Goal: Check status

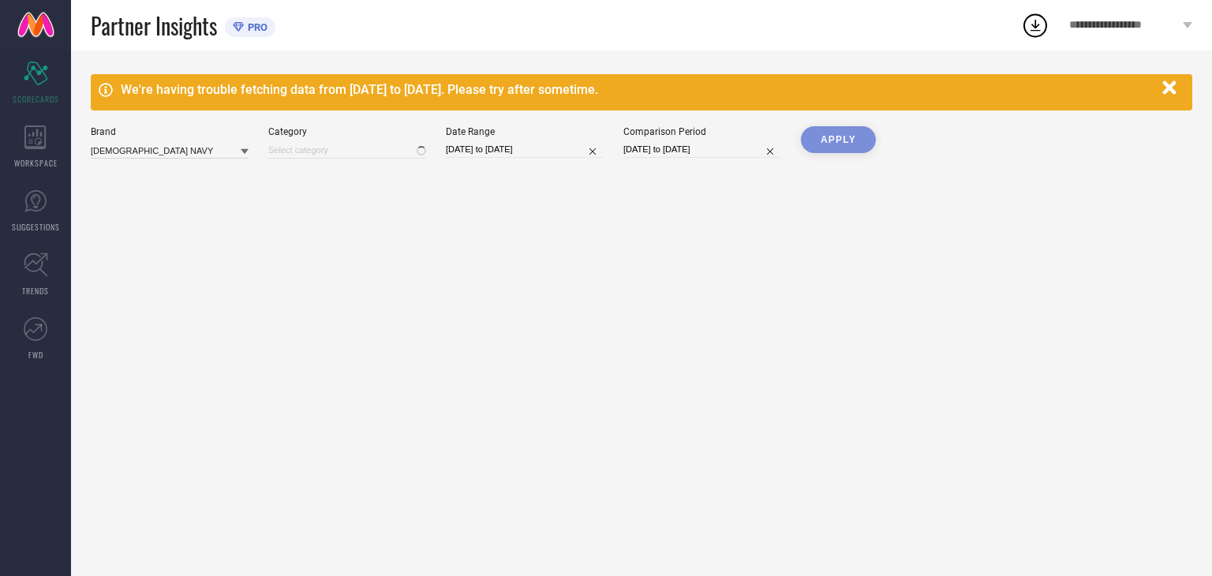
type input "All"
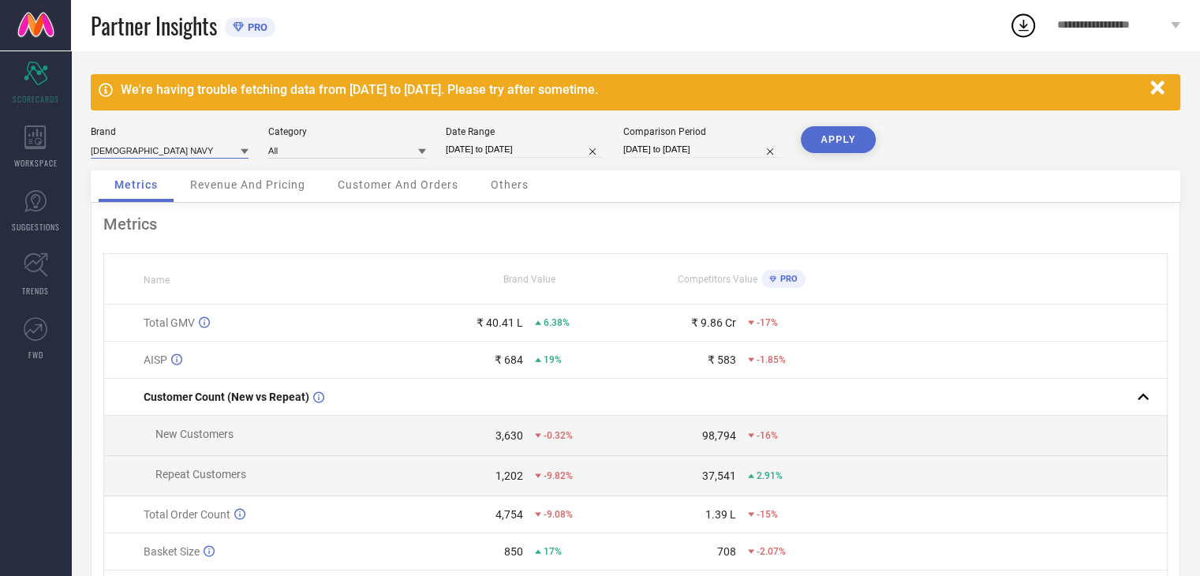
click at [133, 154] on input at bounding box center [170, 150] width 158 height 17
click at [140, 193] on div "[PERSON_NAME]" at bounding box center [170, 198] width 158 height 27
type input "All"
select select "7"
select select "2025"
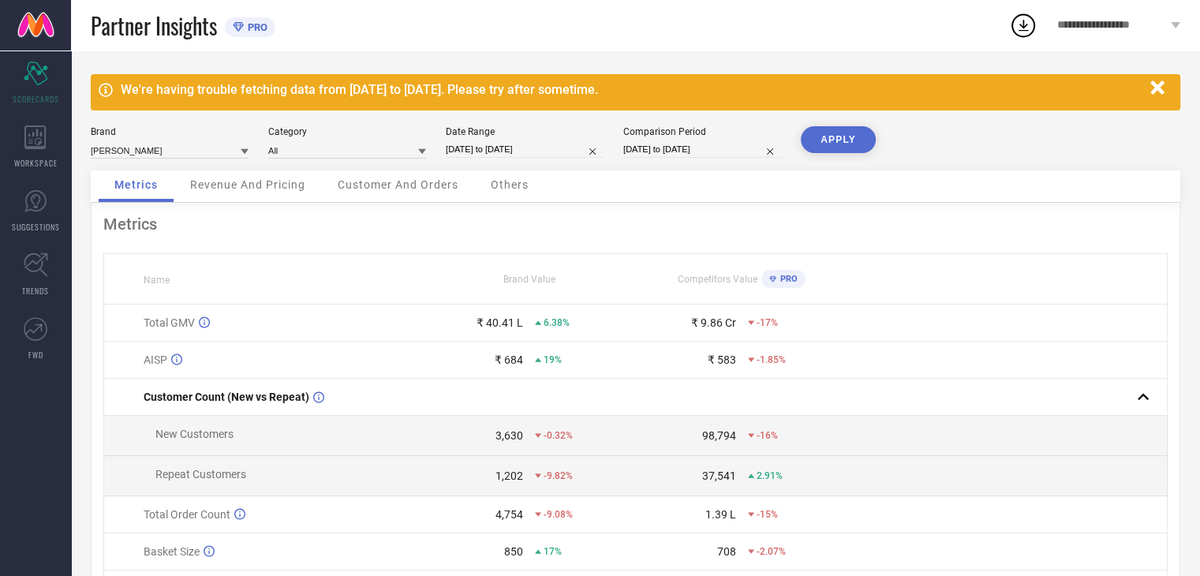
select select "8"
select select "2025"
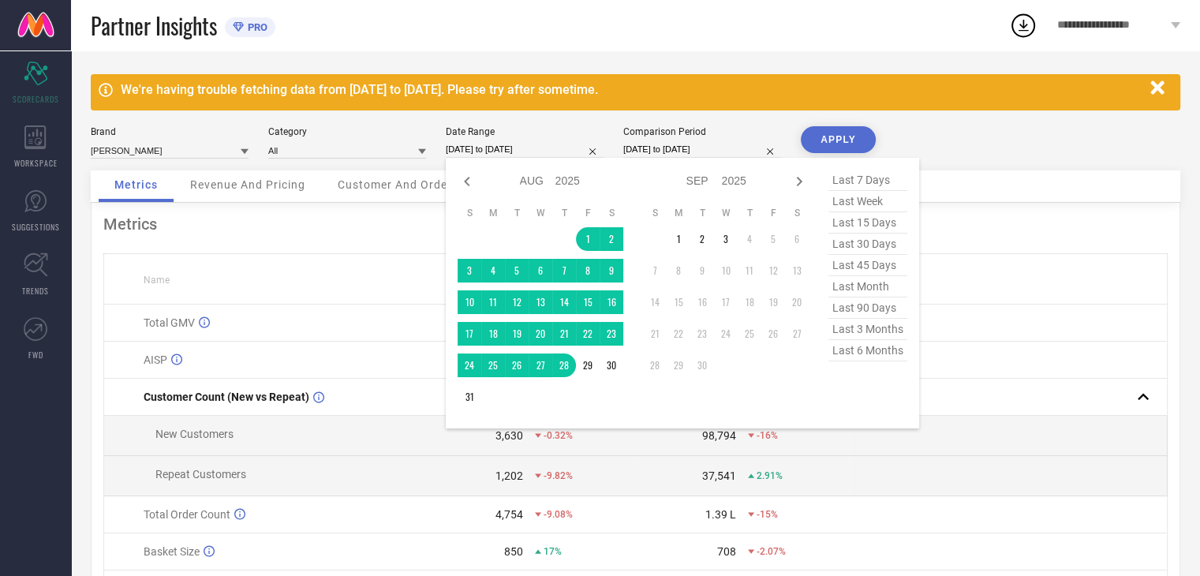
click at [562, 155] on input "[DATE] to [DATE]" at bounding box center [525, 149] width 158 height 17
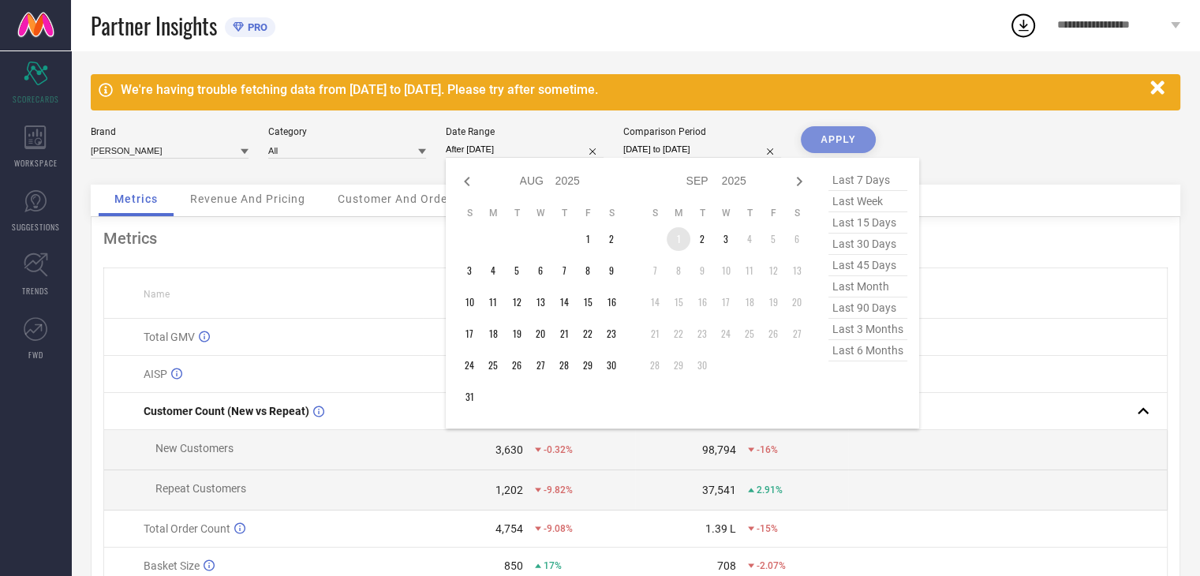
click at [678, 238] on td "1" at bounding box center [679, 239] width 24 height 24
type input "[DATE] to [DATE]"
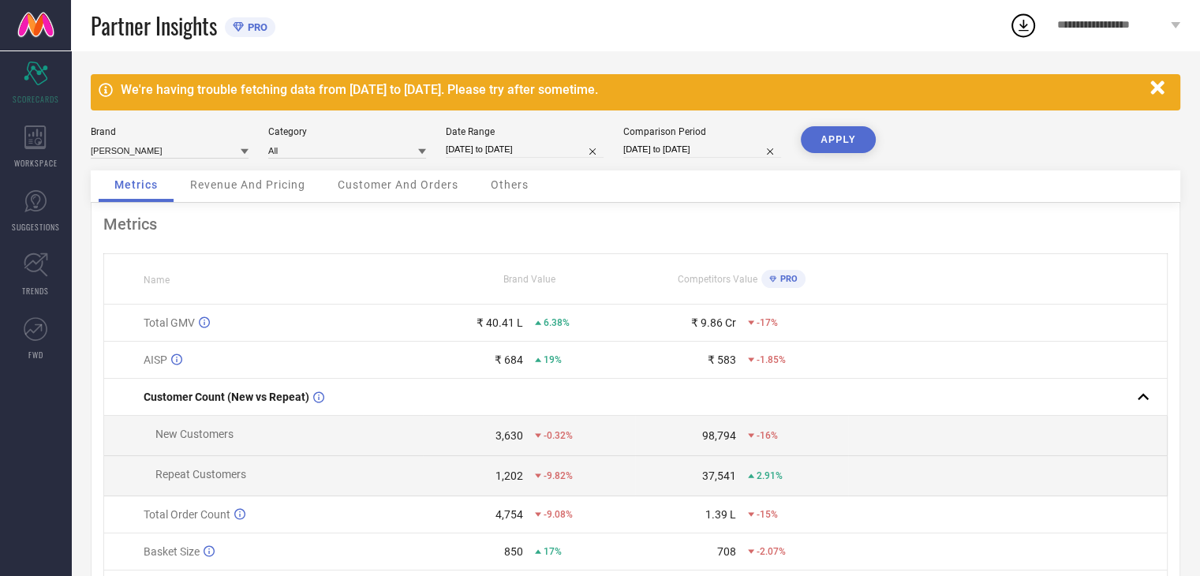
click at [702, 159] on div "Comparison Period [DATE] to [DATE]" at bounding box center [703, 142] width 158 height 32
select select "7"
select select "2024"
select select "8"
select select "2024"
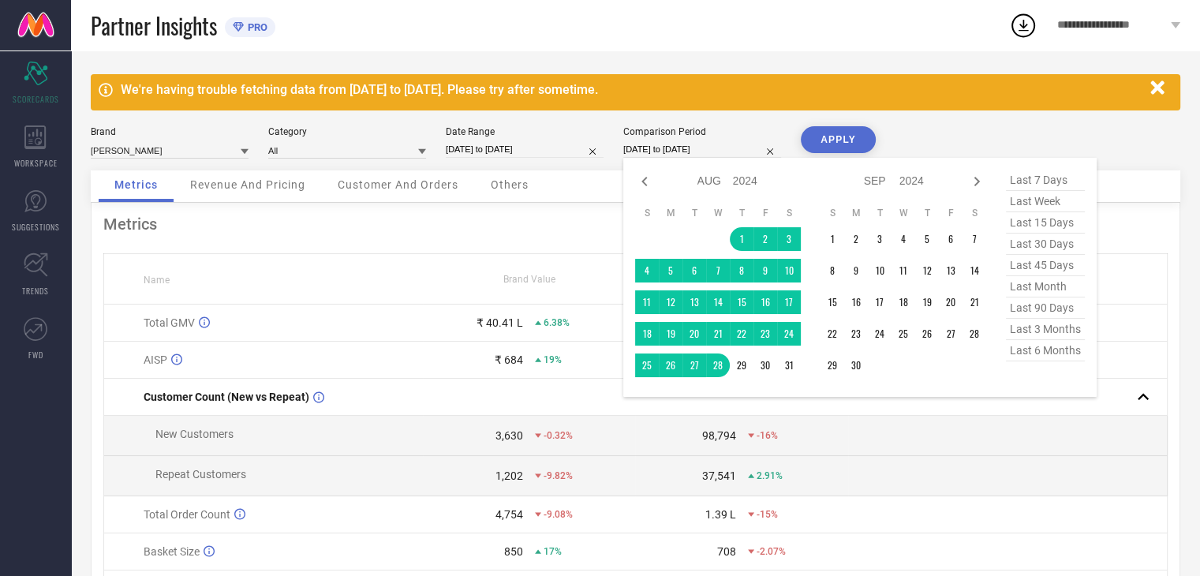
click at [702, 150] on input "[DATE] to [DATE]" at bounding box center [703, 149] width 158 height 17
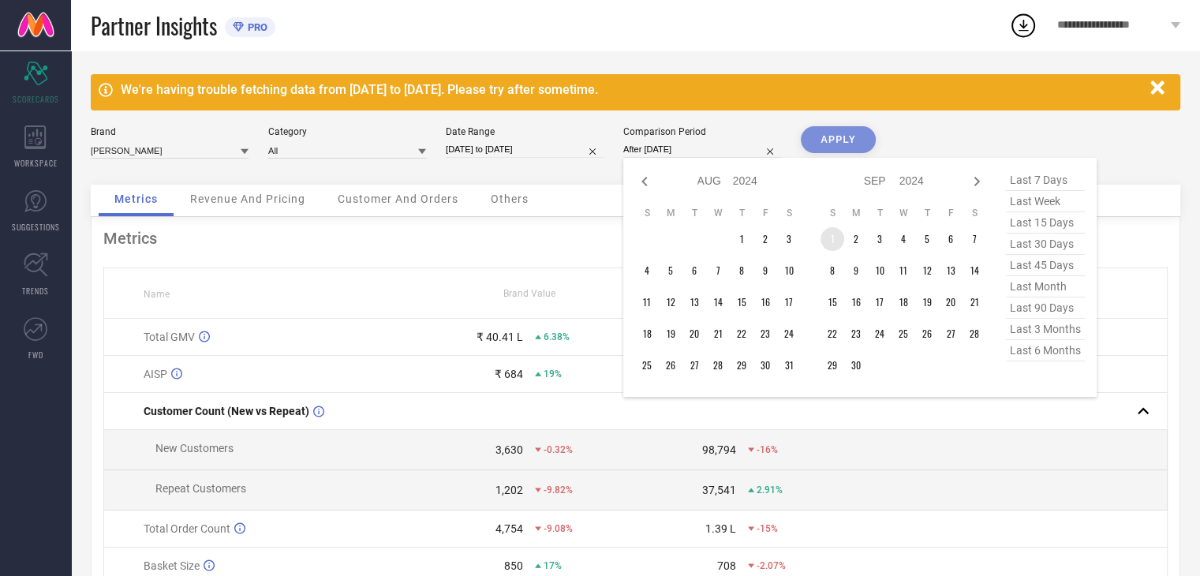
click at [837, 238] on td "1" at bounding box center [833, 239] width 24 height 24
type input "[DATE] to [DATE]"
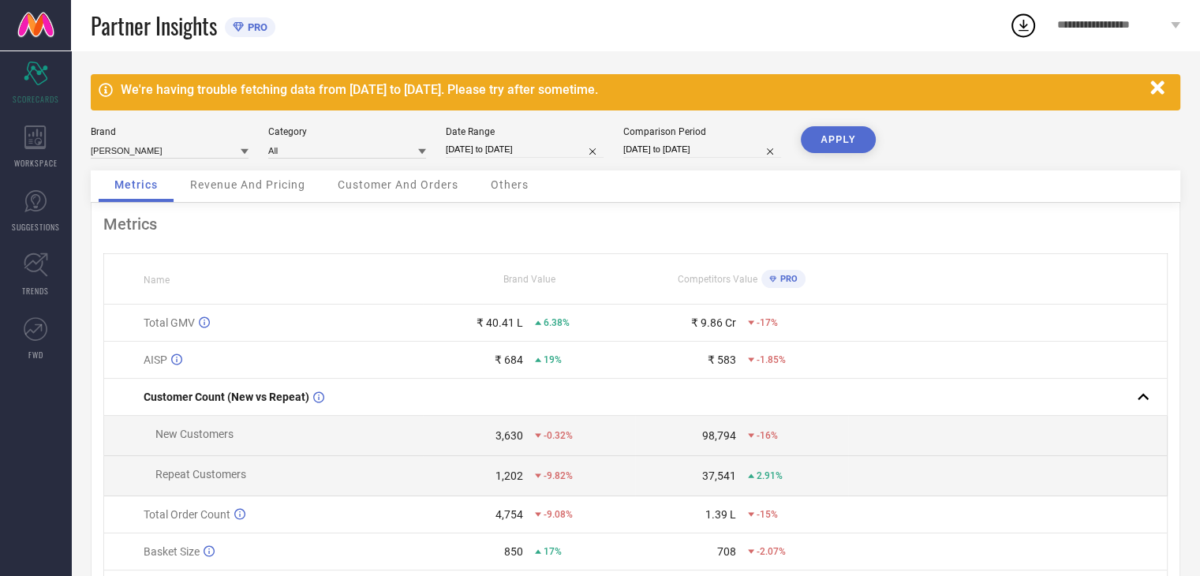
click at [854, 152] on button "APPLY" at bounding box center [838, 139] width 75 height 27
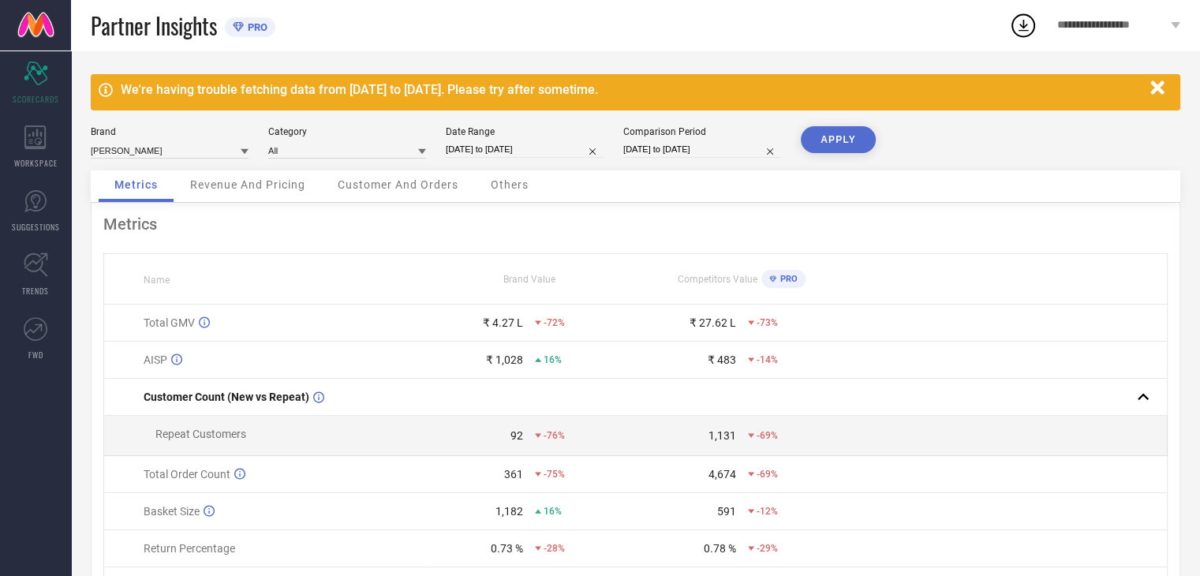
click at [272, 193] on div "Revenue And Pricing" at bounding box center [247, 186] width 147 height 32
